Goal: Complete application form: Complete application form

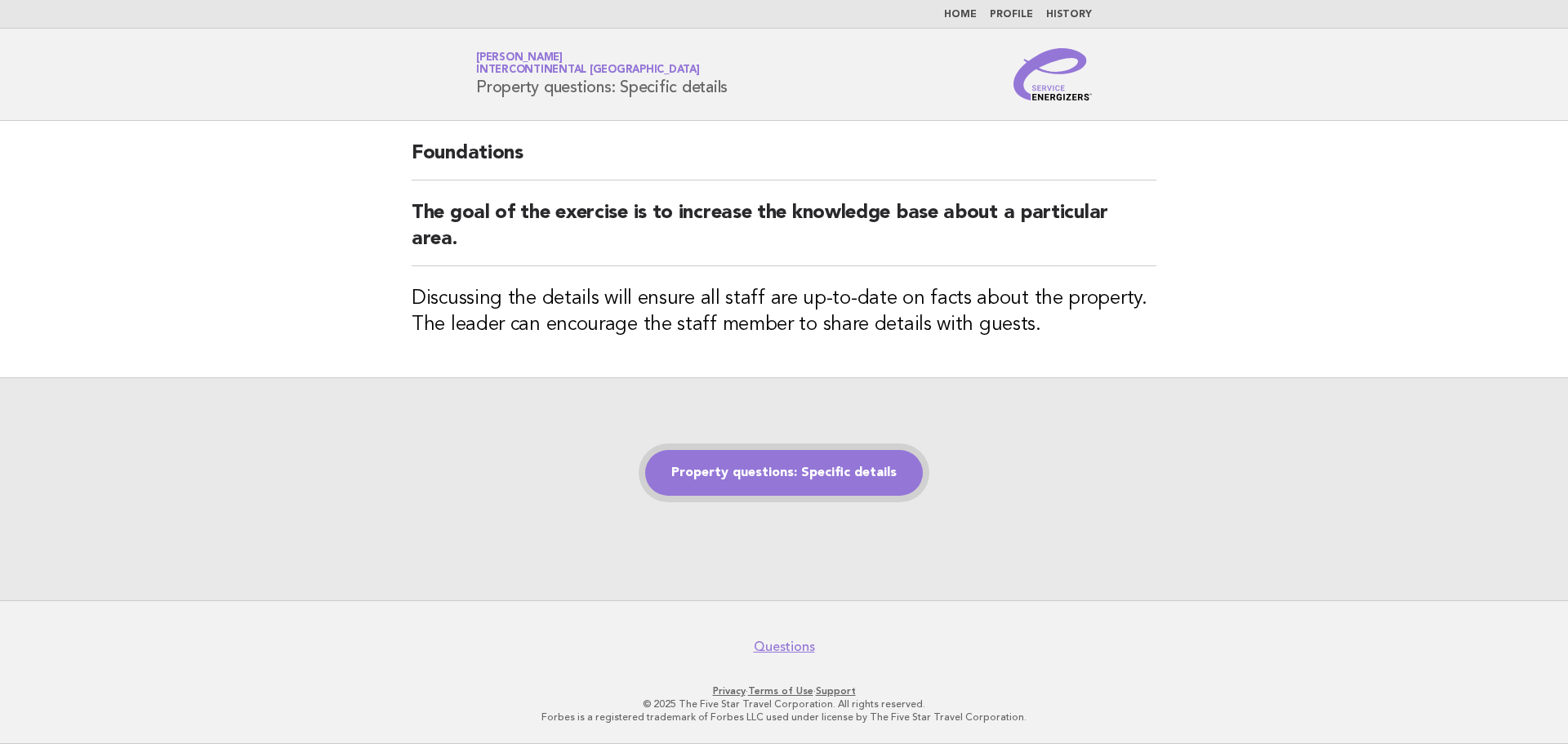
click at [848, 462] on link "Property questions: Specific details" at bounding box center [784, 473] width 277 height 46
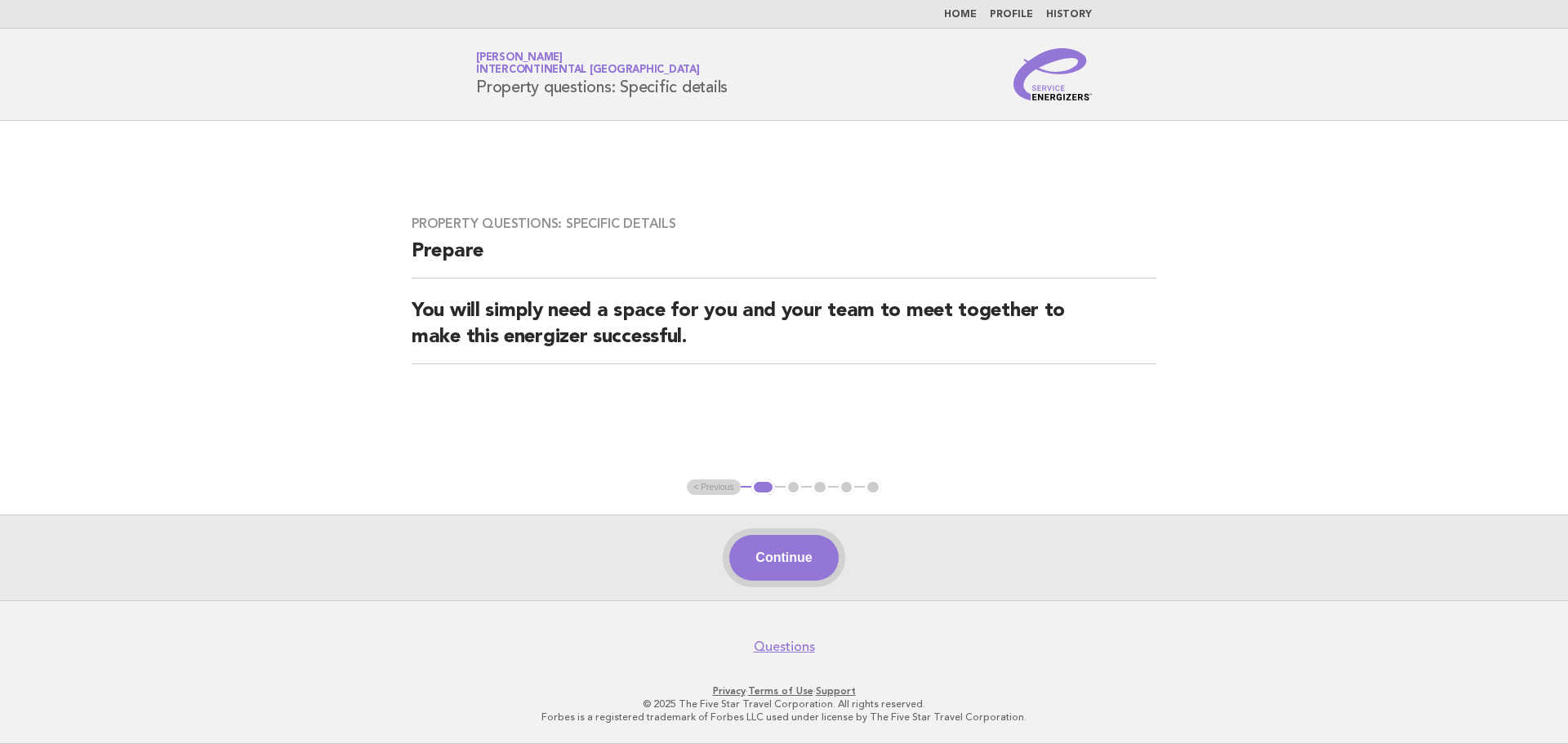
click at [815, 566] on button "Continue" at bounding box center [783, 558] width 109 height 46
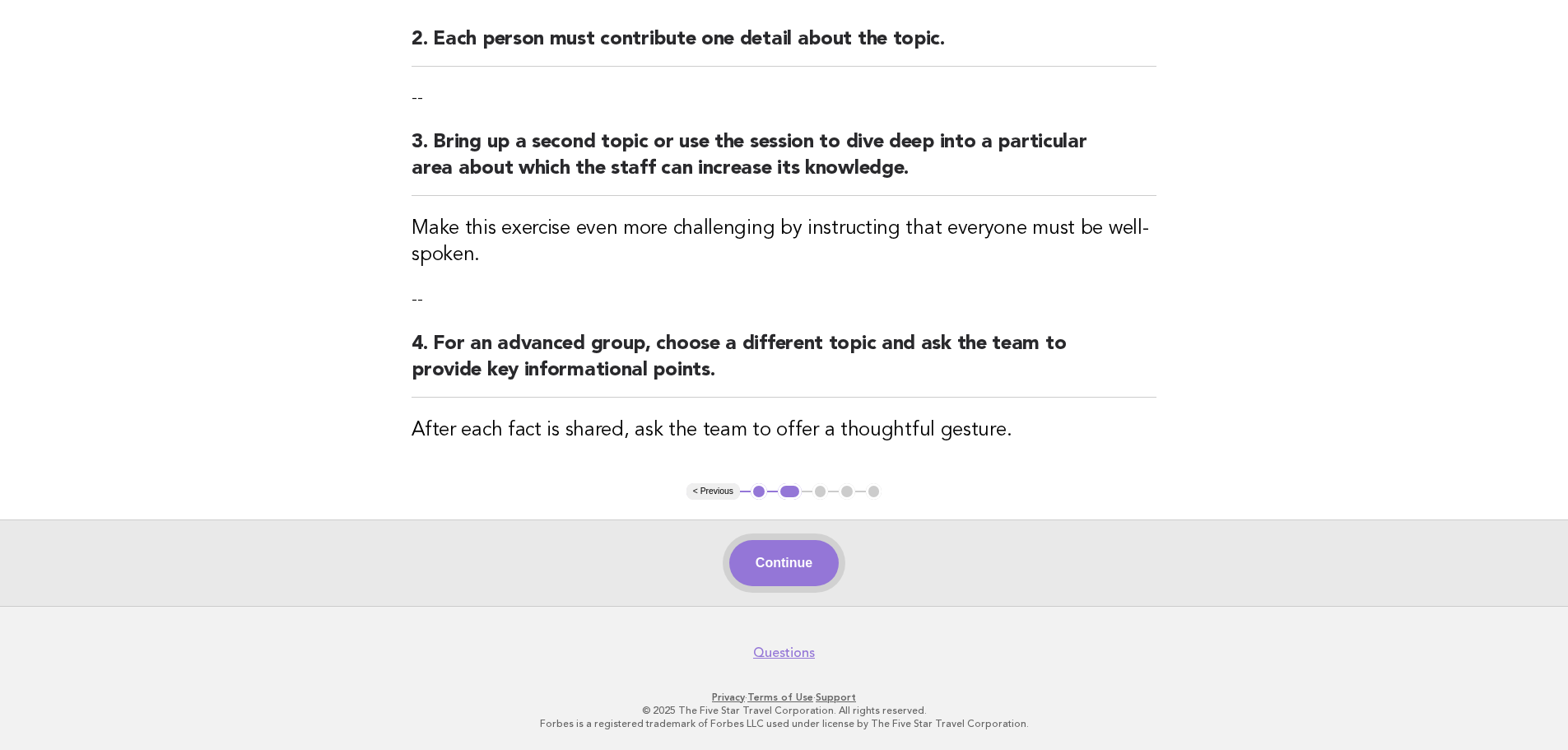
click at [842, 560] on div "Continue" at bounding box center [784, 563] width 1568 height 87
click at [835, 568] on button "Continue" at bounding box center [784, 563] width 110 height 46
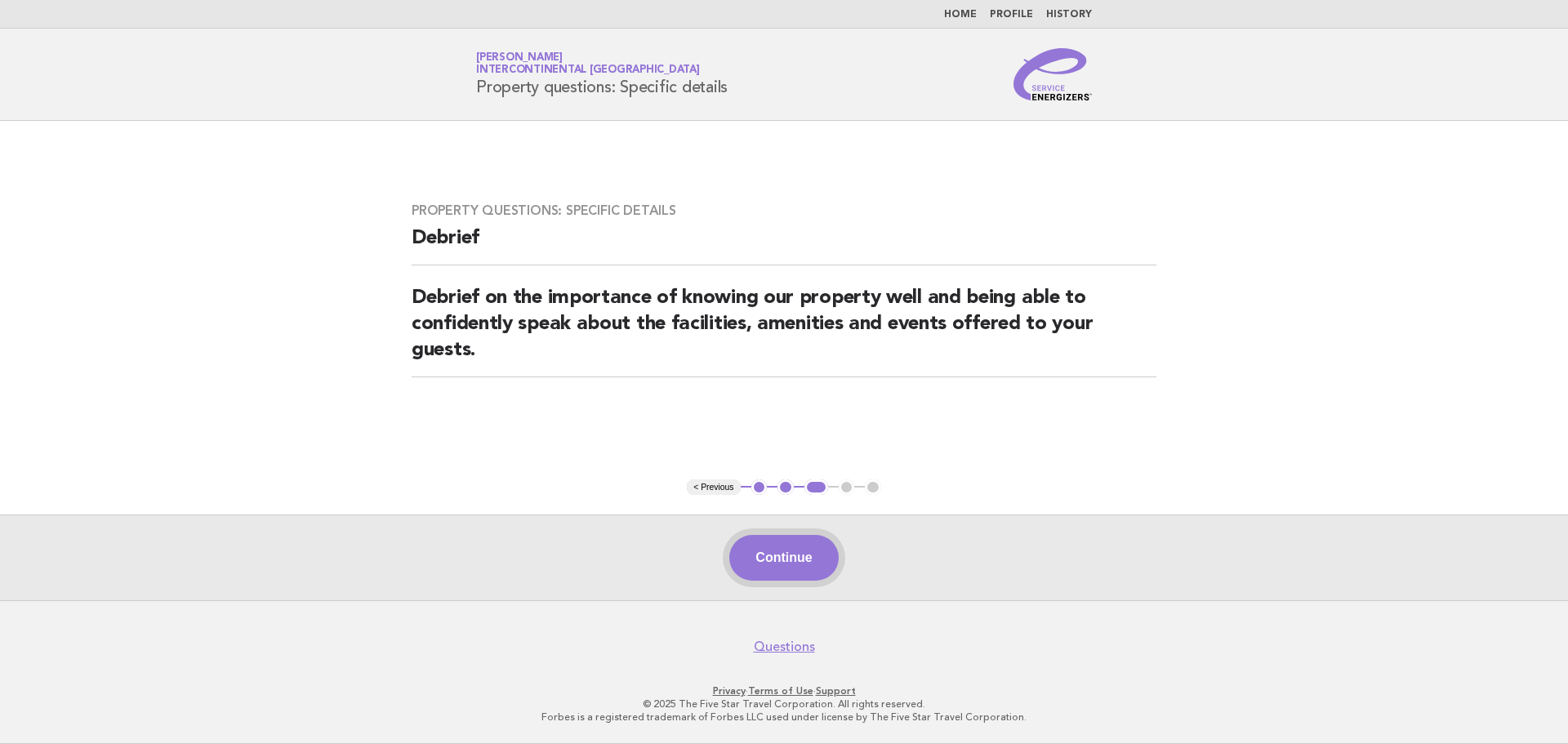
click at [787, 547] on button "Continue" at bounding box center [783, 558] width 109 height 46
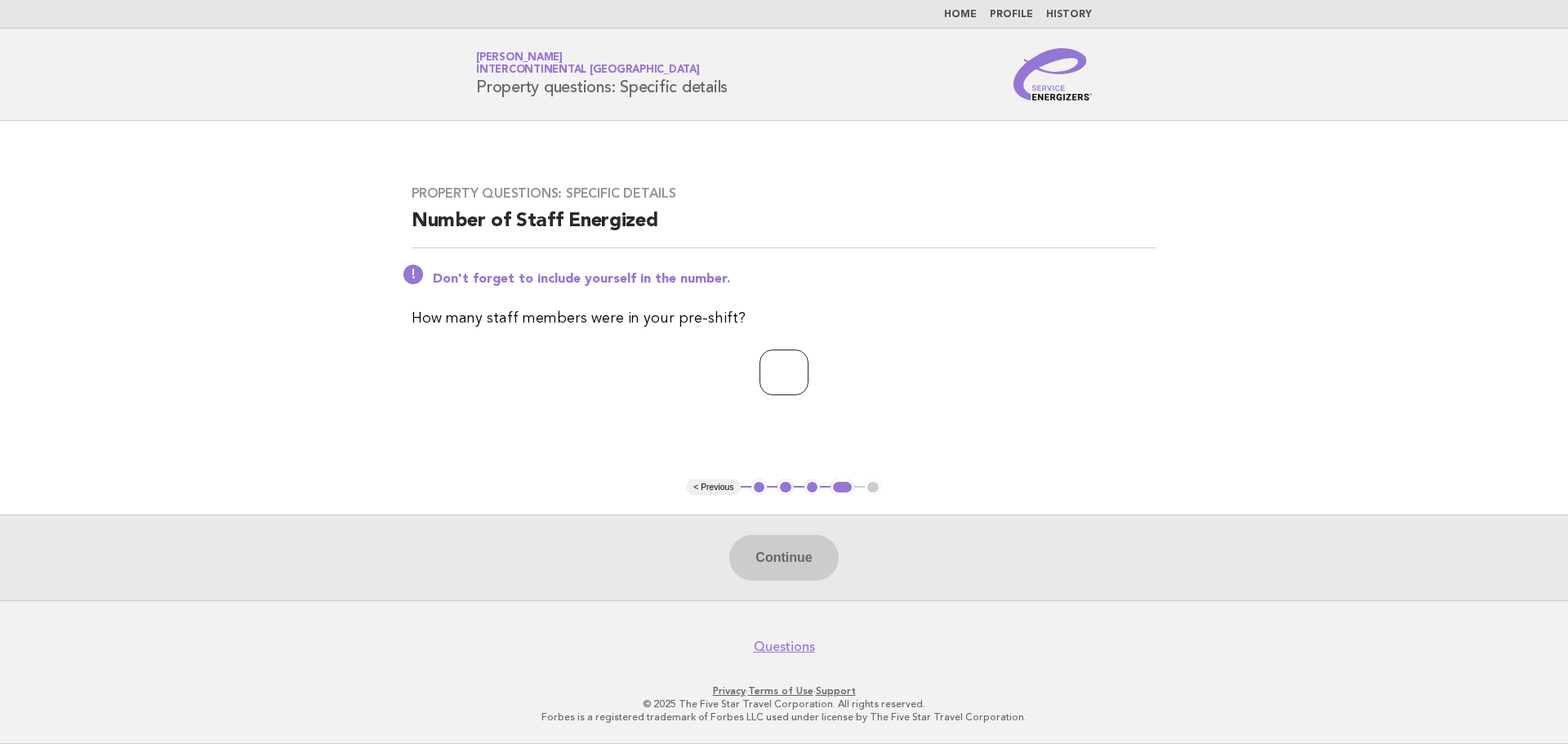
click at [771, 392] on input "number" at bounding box center [784, 372] width 49 height 46
type input "*"
click at [780, 561] on button "Continue" at bounding box center [783, 558] width 109 height 46
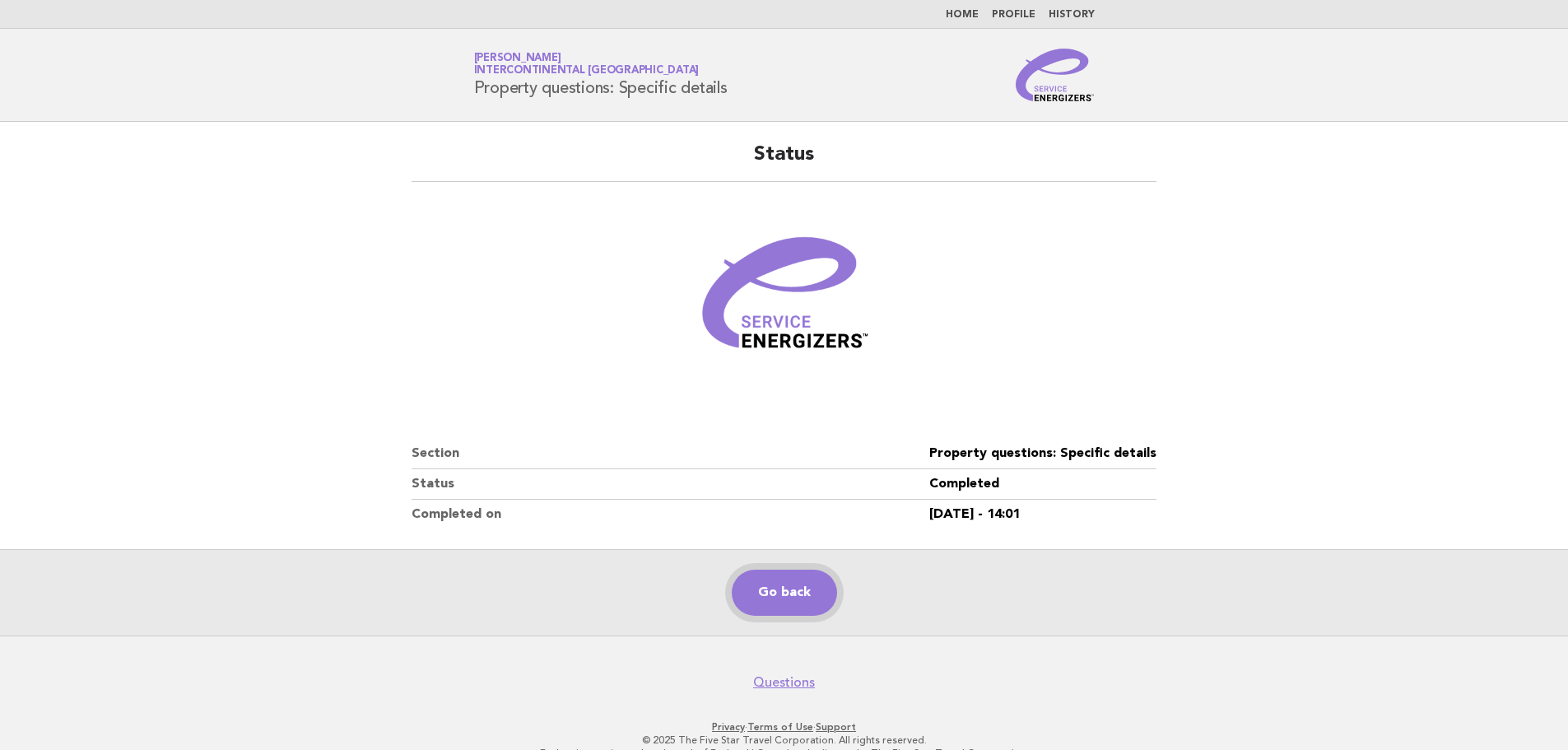
click at [809, 571] on link "Go back" at bounding box center [784, 593] width 106 height 46
